Goal: Connect with others

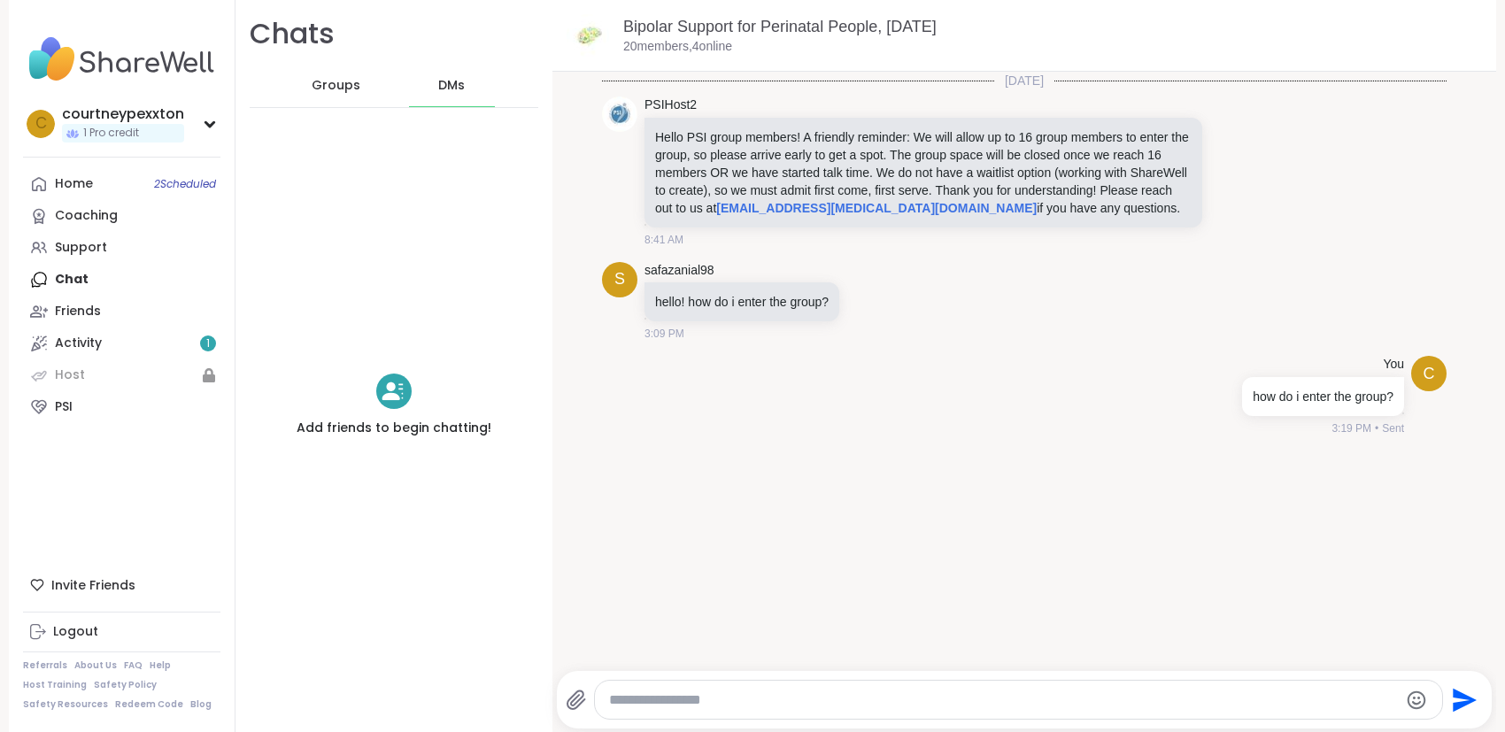
click at [314, 89] on span "Groups" at bounding box center [336, 86] width 49 height 18
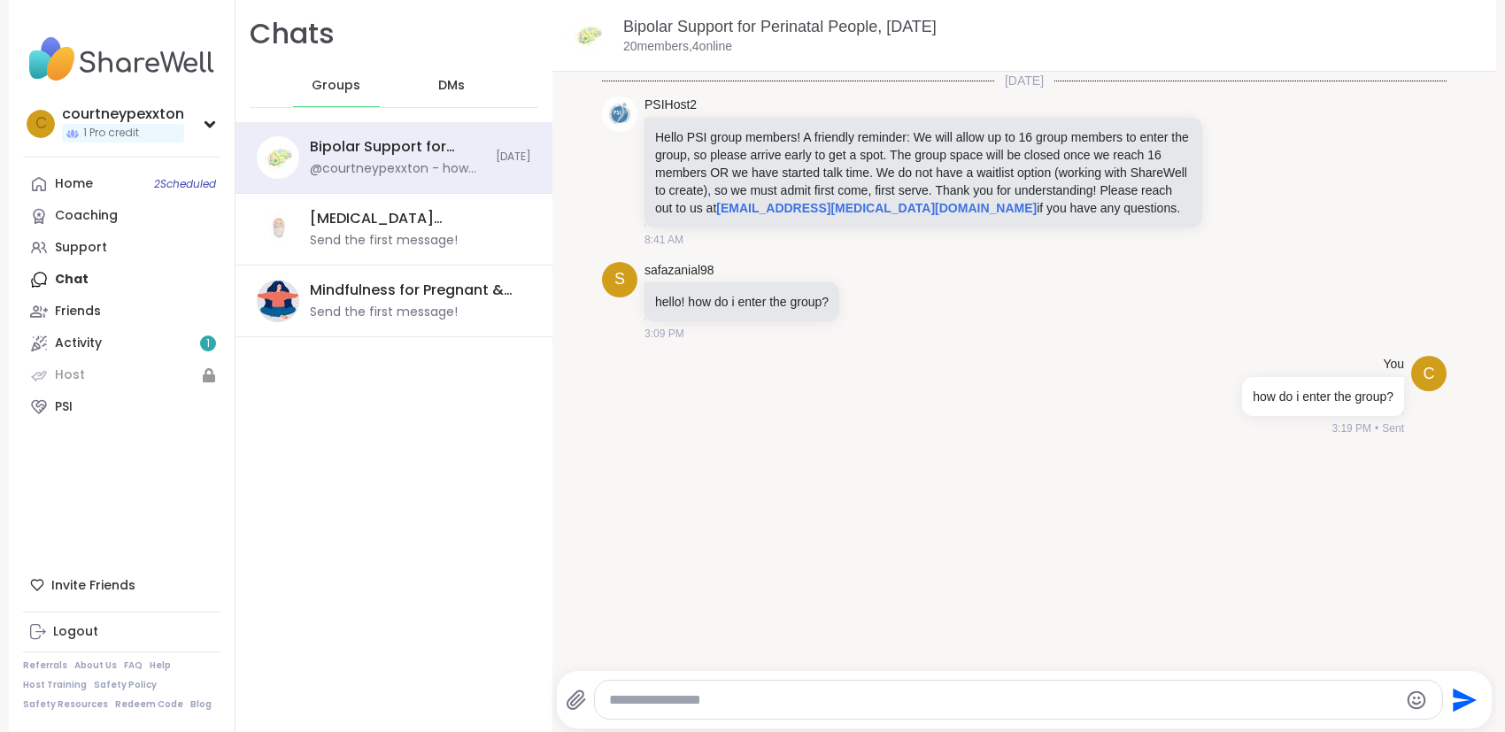
click at [418, 81] on div "DMs" at bounding box center [452, 86] width 87 height 43
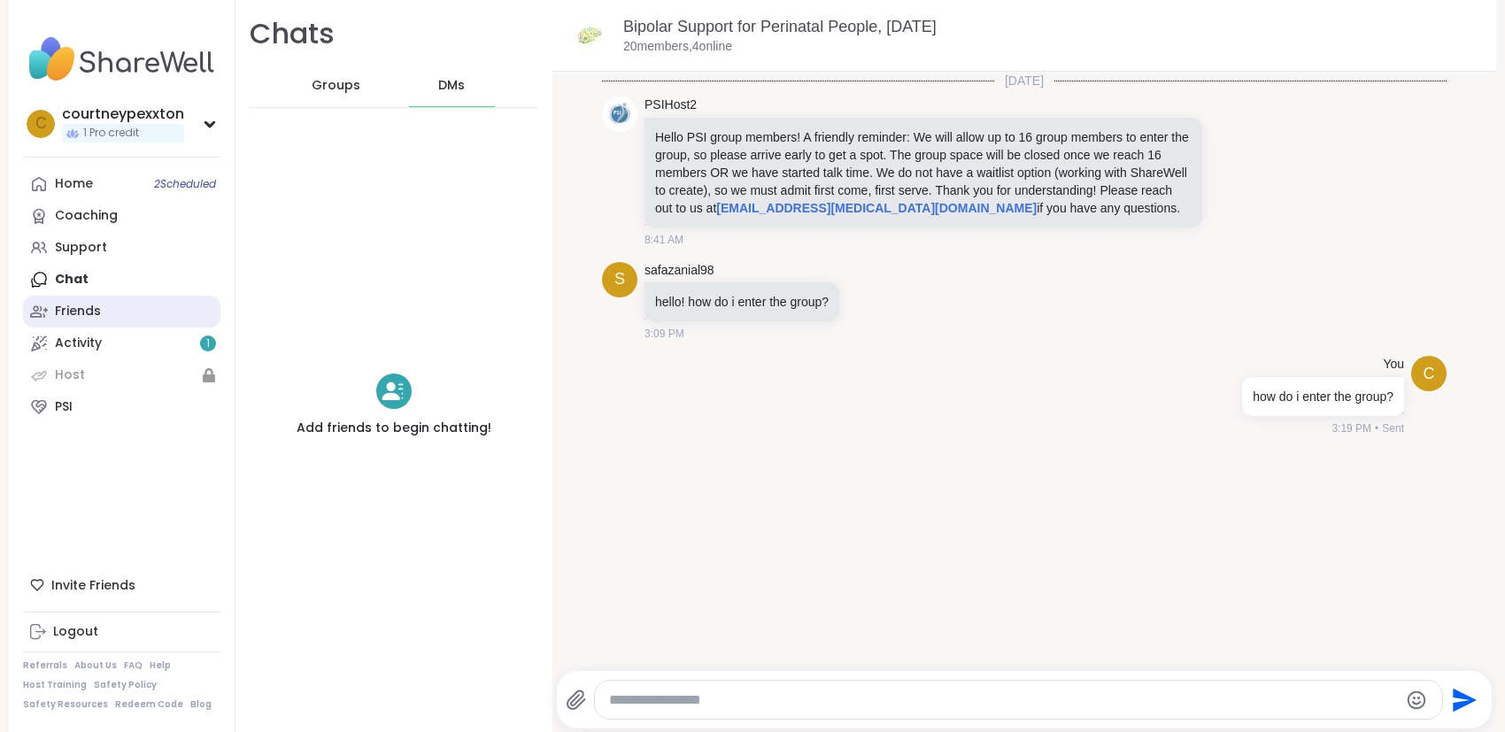
click at [146, 311] on link "Friends" at bounding box center [121, 312] width 197 height 32
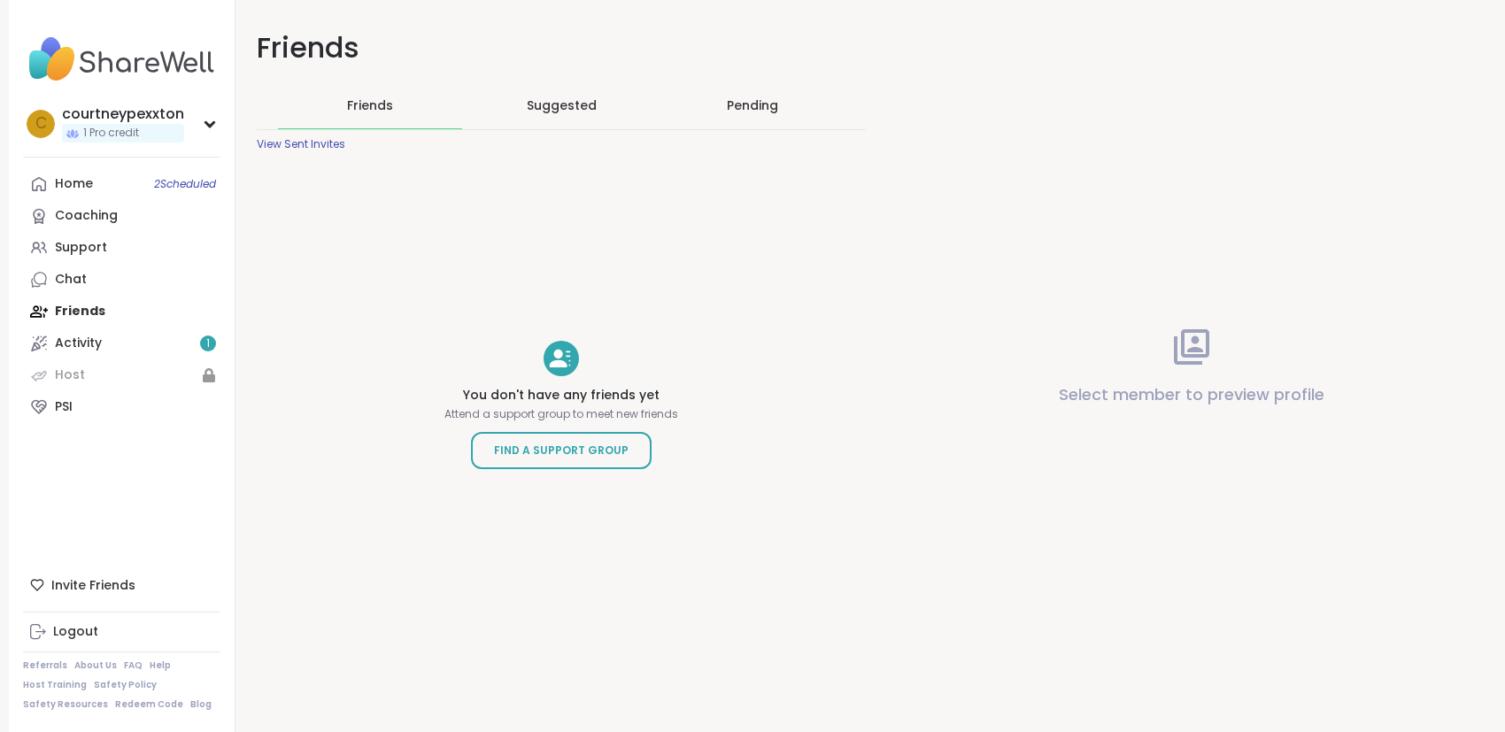
click at [548, 100] on span "Suggested" at bounding box center [562, 106] width 70 height 18
click at [165, 190] on span "2 Scheduled" at bounding box center [185, 184] width 62 height 14
